Goal: Task Accomplishment & Management: Manage account settings

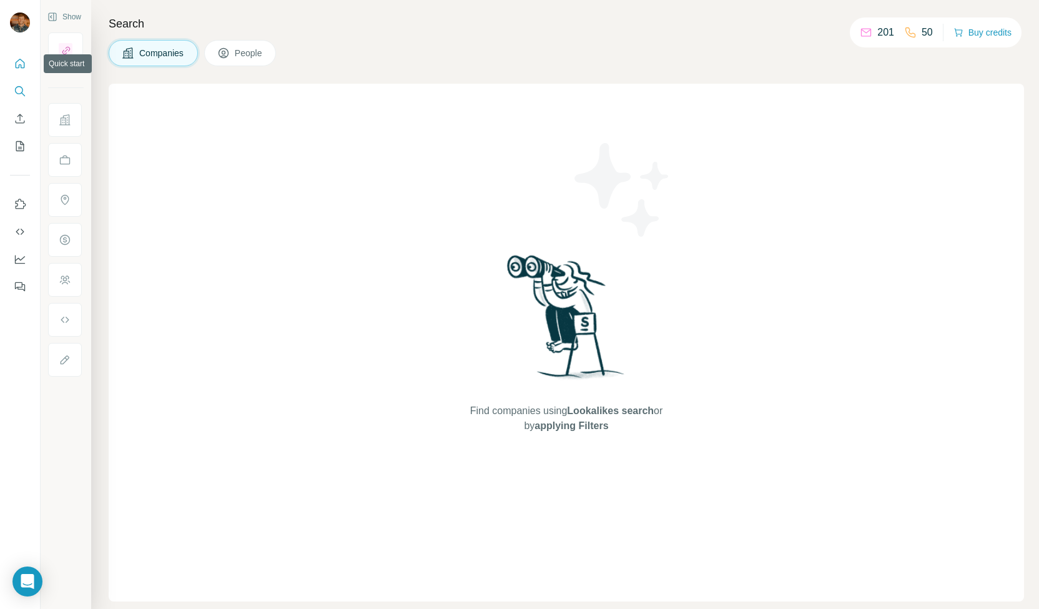
click at [19, 64] on icon "Quick start" at bounding box center [20, 63] width 12 height 12
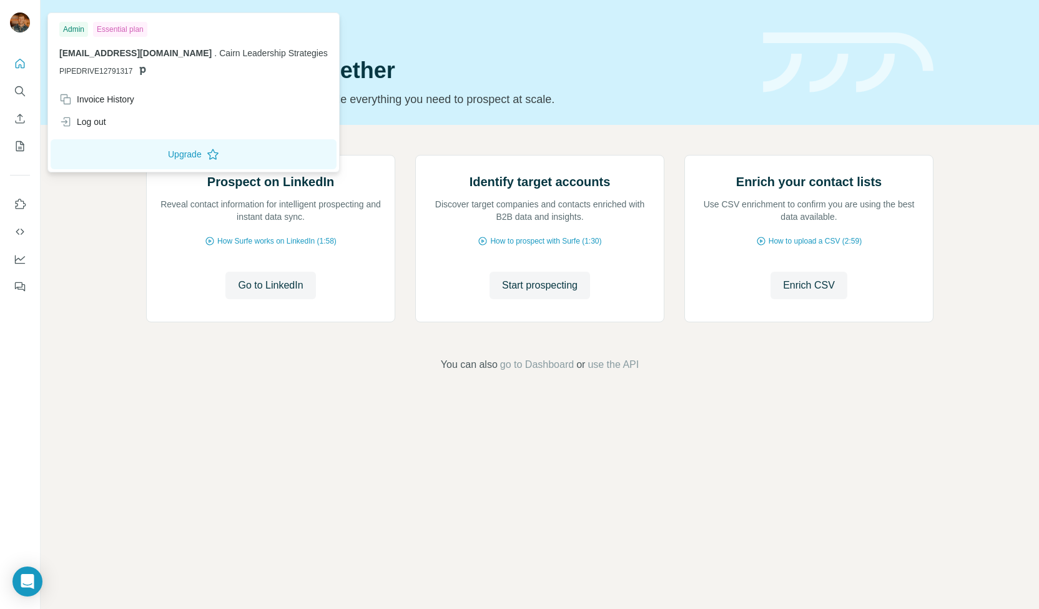
click at [128, 30] on div "Essential plan" at bounding box center [120, 29] width 54 height 15
click at [126, 106] on div "Invoice History" at bounding box center [194, 99] width 284 height 22
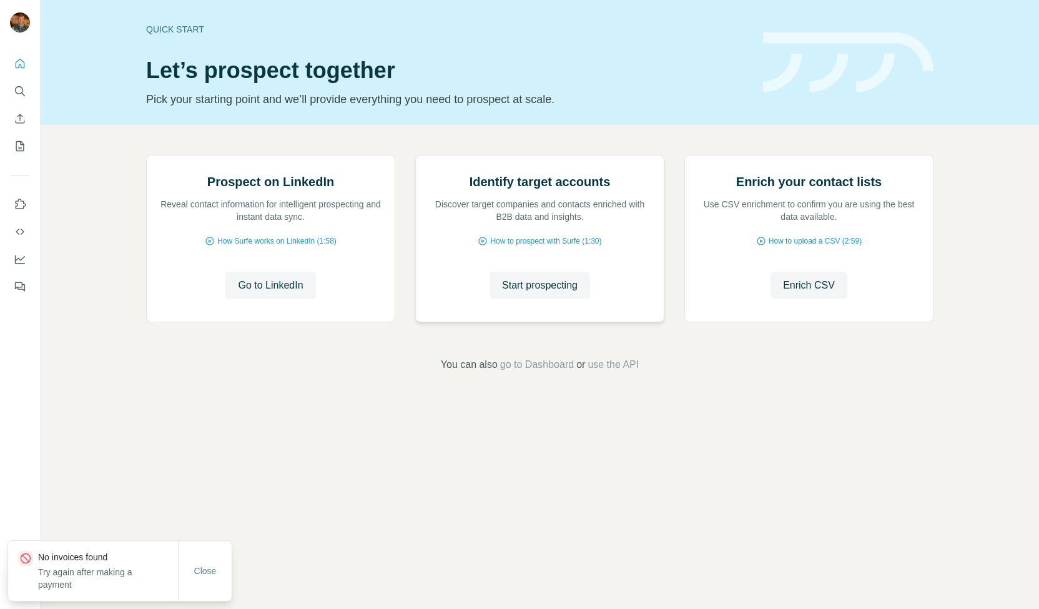
click at [625, 223] on div "Identify target accounts Discover target companies and contacts enriched with B…" at bounding box center [540, 198] width 223 height 50
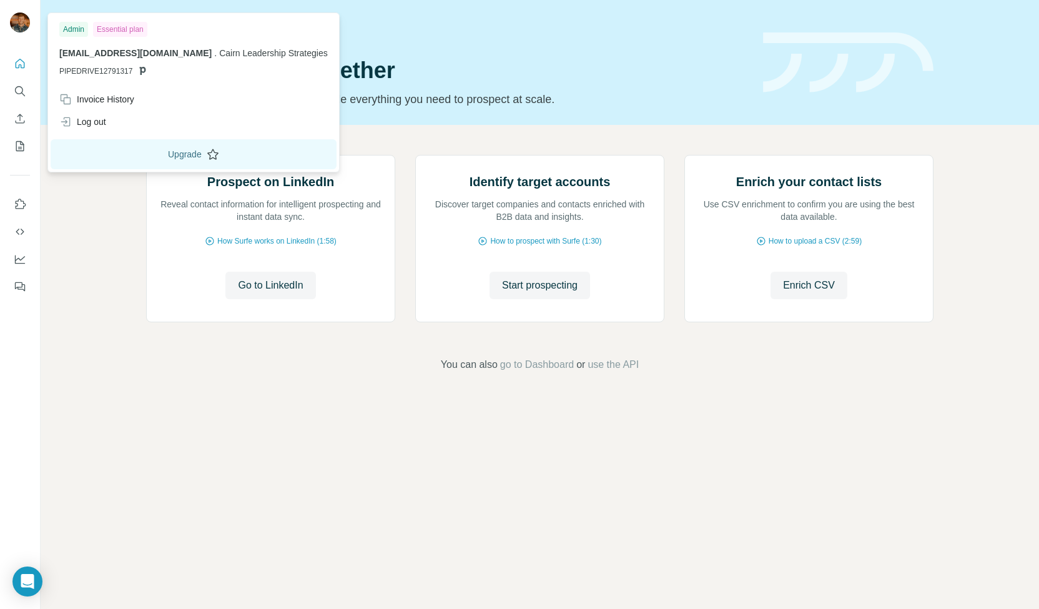
click at [165, 158] on button "Upgrade" at bounding box center [194, 154] width 286 height 30
